Goal: Check status: Check status

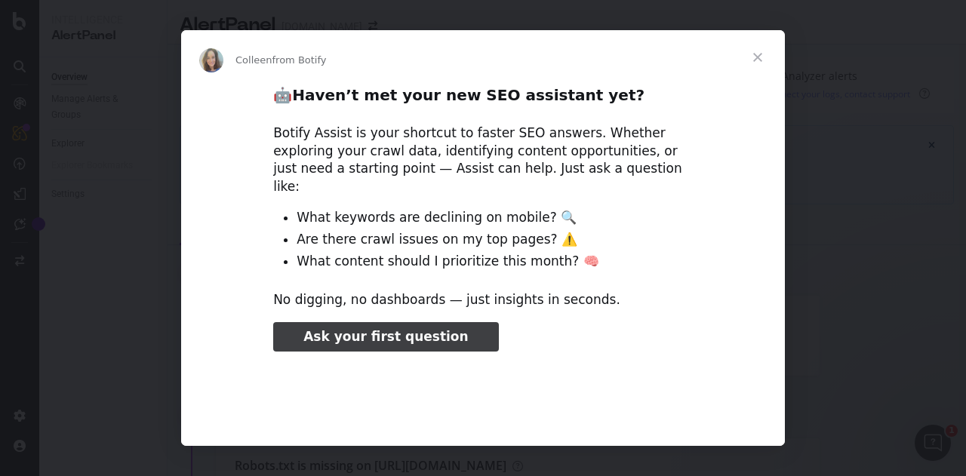
type input "3296666"
click at [753, 57] on span "Close" at bounding box center [757, 57] width 54 height 54
